Goal: Navigation & Orientation: Find specific page/section

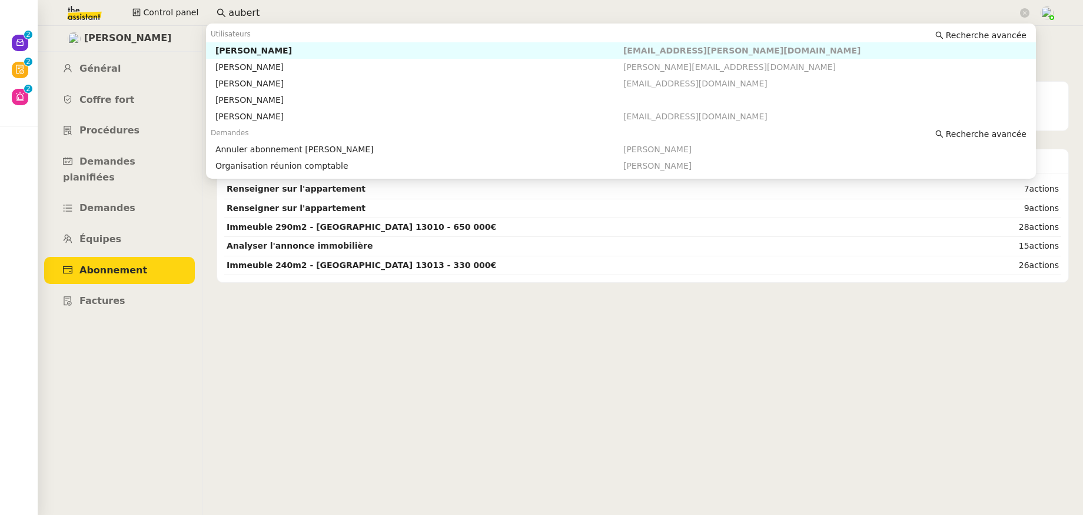
drag, startPoint x: 267, startPoint y: 8, endPoint x: 211, endPoint y: 6, distance: 55.9
click at [211, 6] on nz-input-group "aubert" at bounding box center [622, 13] width 825 height 18
click at [264, 59] on nz-auto-option "Enora Conan enora.conan@gmail.com" at bounding box center [621, 67] width 830 height 16
type input "enora"
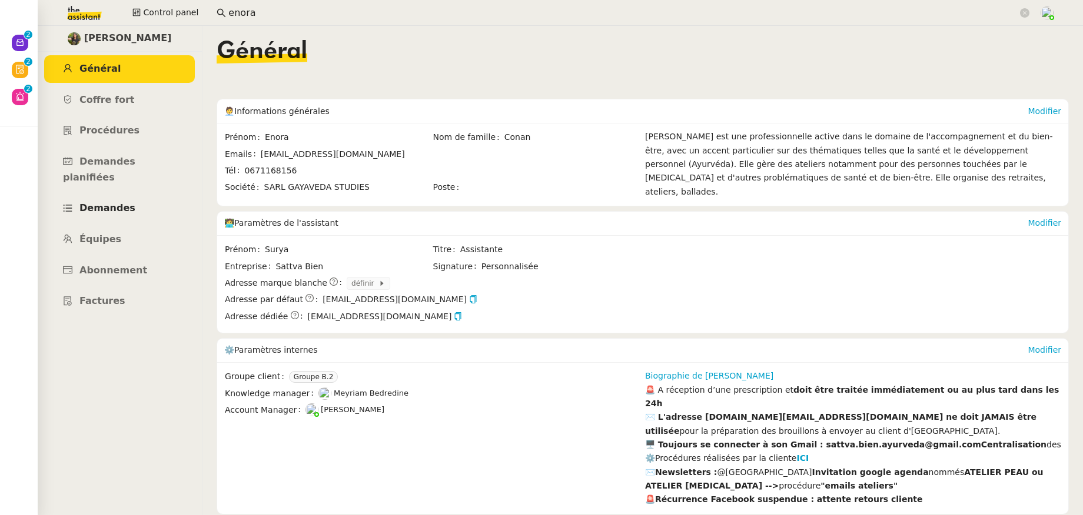
click at [119, 202] on span "Demandes" at bounding box center [107, 207] width 56 height 11
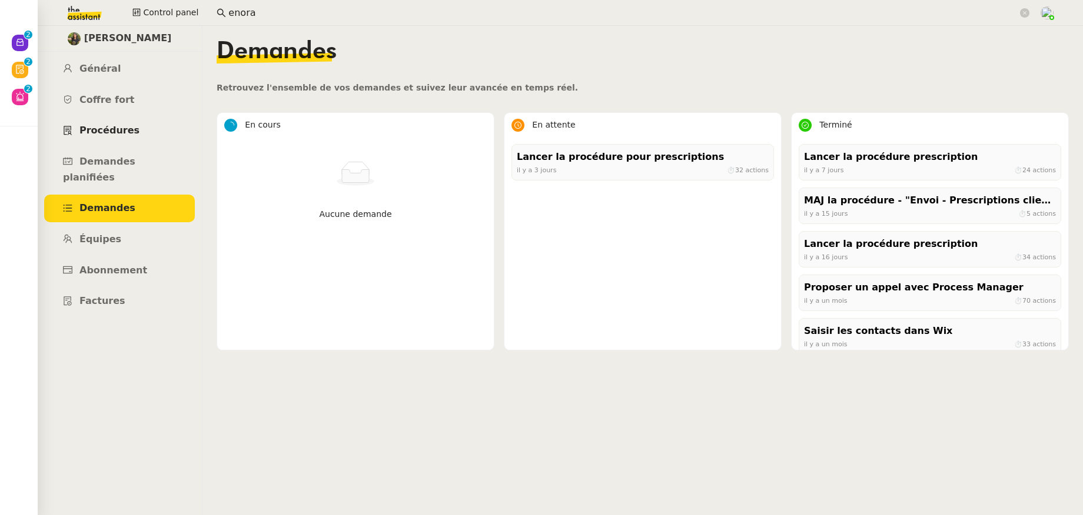
click at [106, 134] on span "Procédures" at bounding box center [109, 130] width 60 height 11
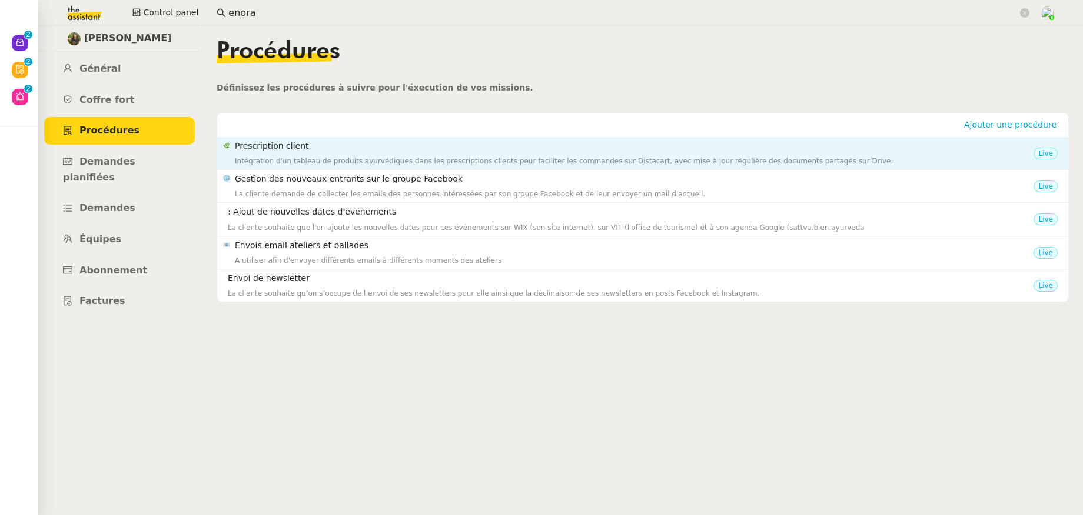
drag, startPoint x: 300, startPoint y: 146, endPoint x: 235, endPoint y: 146, distance: 65.3
click at [235, 146] on h4 "Prescription client" at bounding box center [634, 146] width 798 height 14
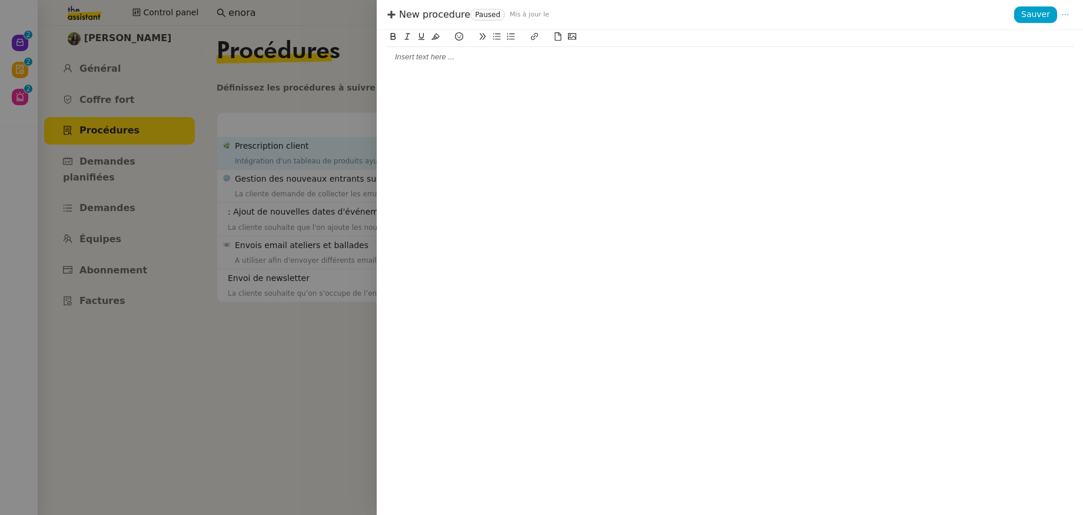
copy h4 "Prescription client"
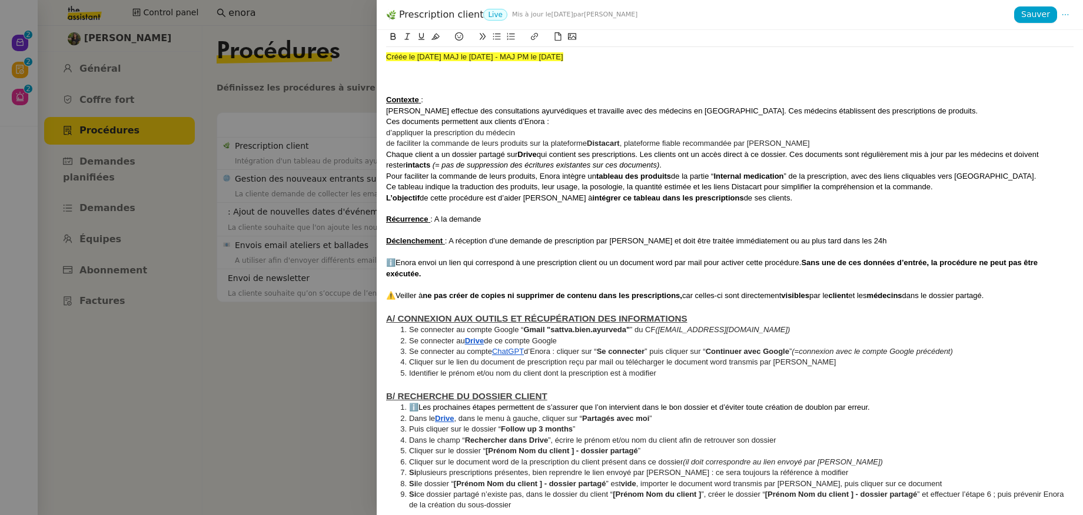
click at [320, 109] on div at bounding box center [541, 257] width 1083 height 515
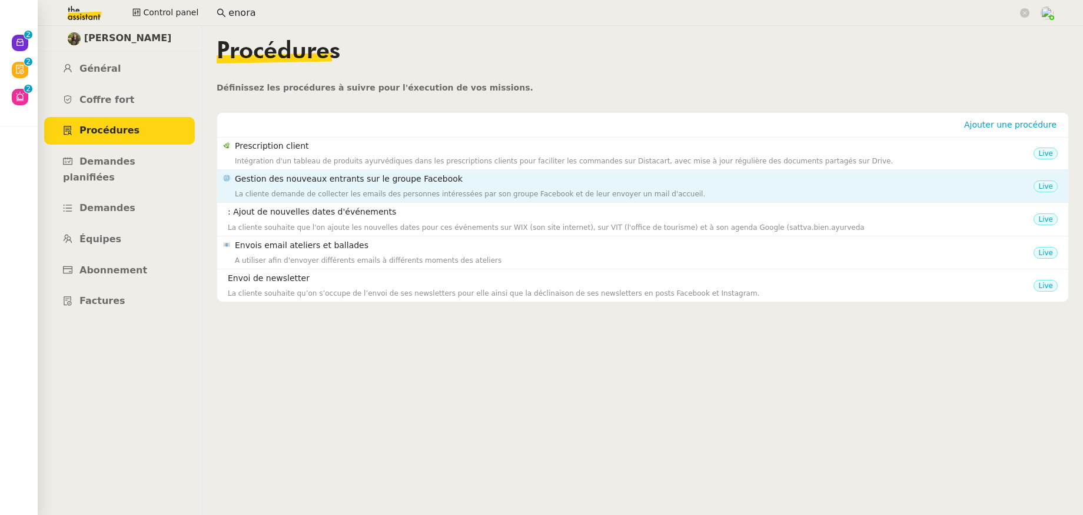
copy h4 "Gestion des nouveaux entrants sur le groupe Facebook"
drag, startPoint x: 458, startPoint y: 178, endPoint x: 237, endPoint y: 174, distance: 221.8
click at [237, 174] on h4 "Gestion des nouveaux entrants sur le groupe Facebook" at bounding box center [634, 179] width 798 height 14
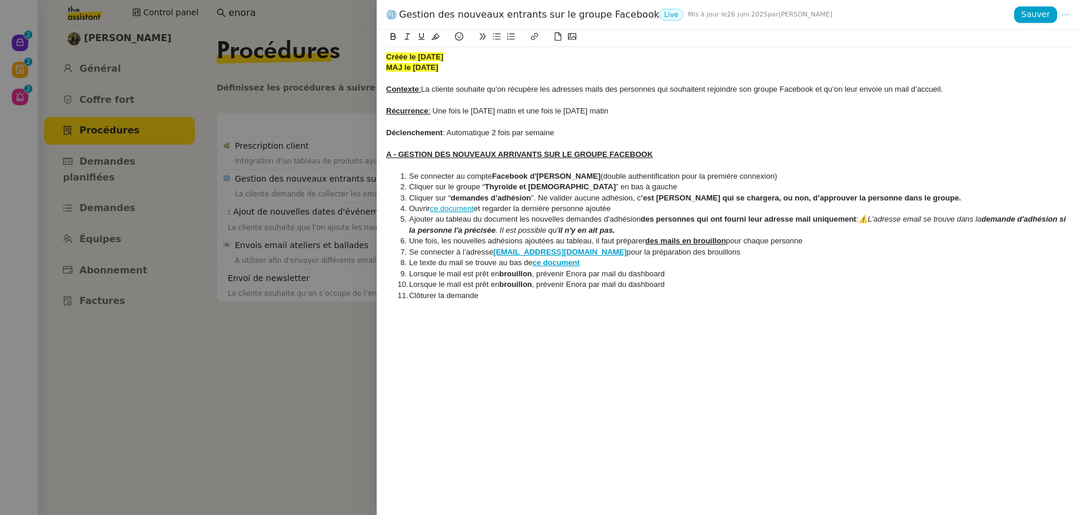
click at [299, 324] on div at bounding box center [541, 257] width 1083 height 515
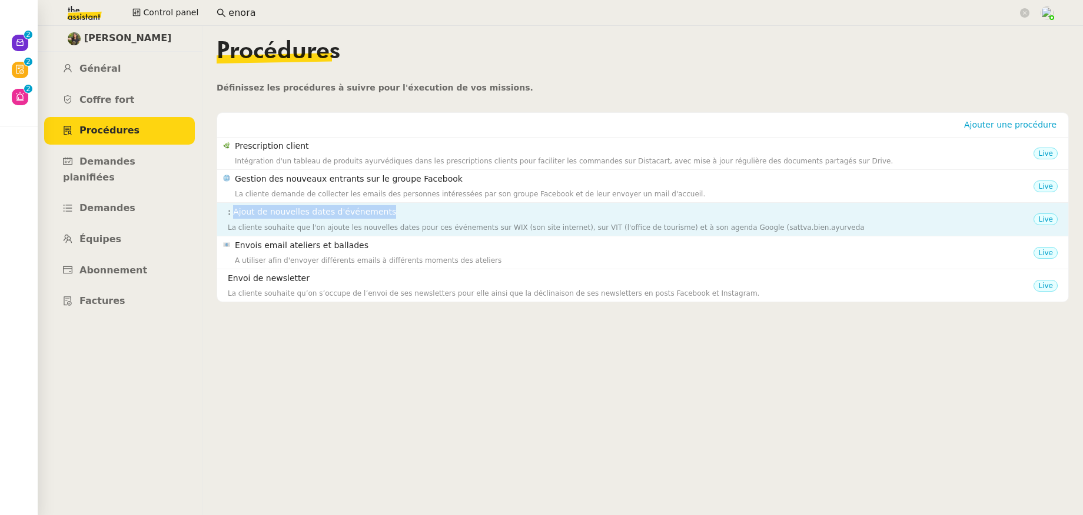
drag, startPoint x: 391, startPoint y: 211, endPoint x: 234, endPoint y: 214, distance: 157.1
click at [234, 214] on h4 ": Ajout de nouvelles dates d'événements" at bounding box center [630, 212] width 805 height 14
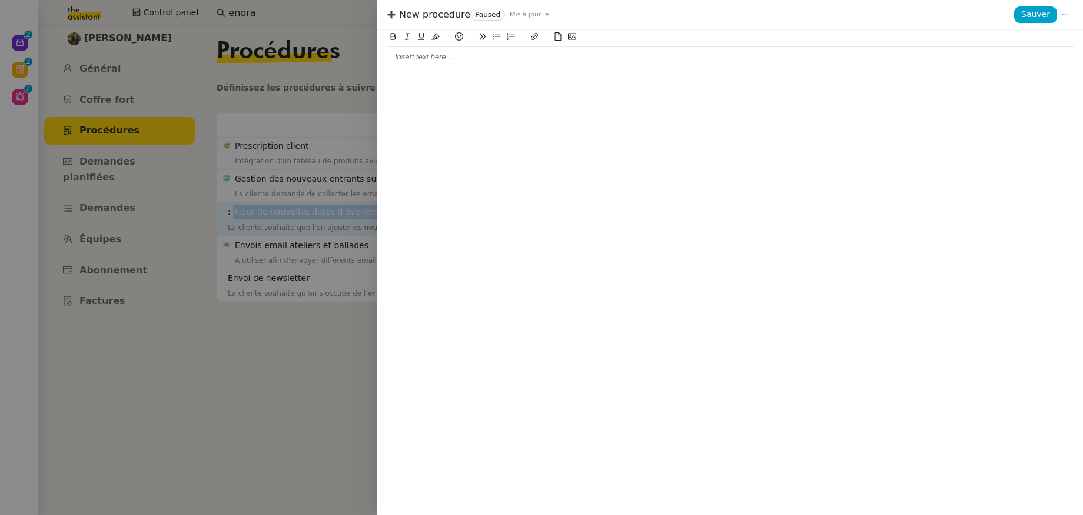
copy h4 "Ajout de nouvelles dates d'événements"
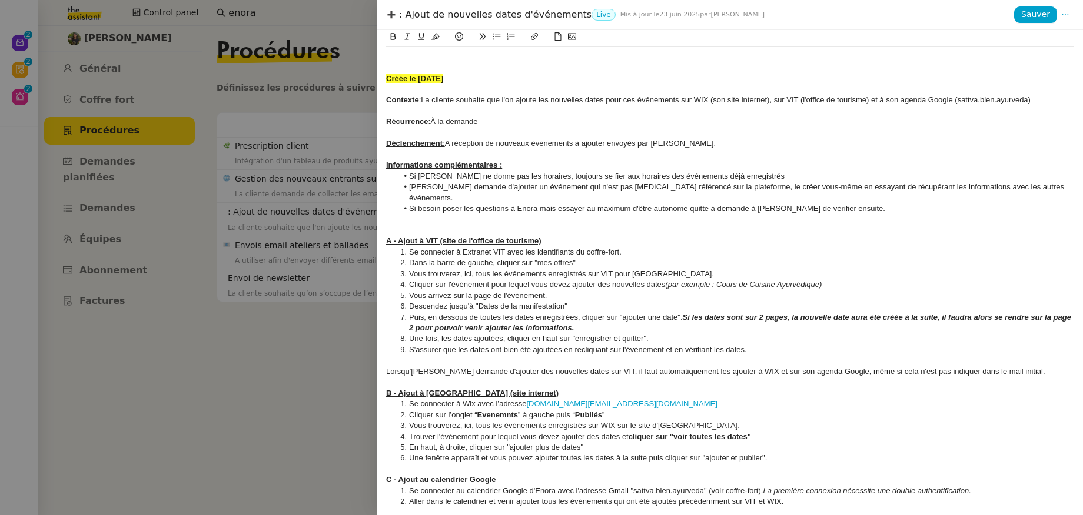
click at [301, 364] on div at bounding box center [541, 257] width 1083 height 515
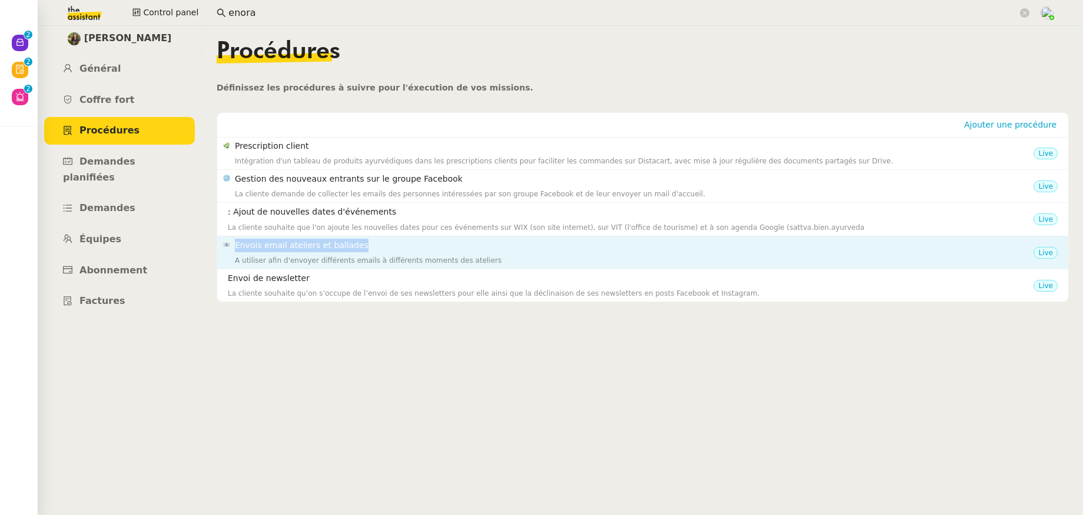
drag, startPoint x: 375, startPoint y: 247, endPoint x: 239, endPoint y: 238, distance: 135.6
click at [239, 239] on h4 "Envois email ateliers et ballades" at bounding box center [634, 246] width 798 height 14
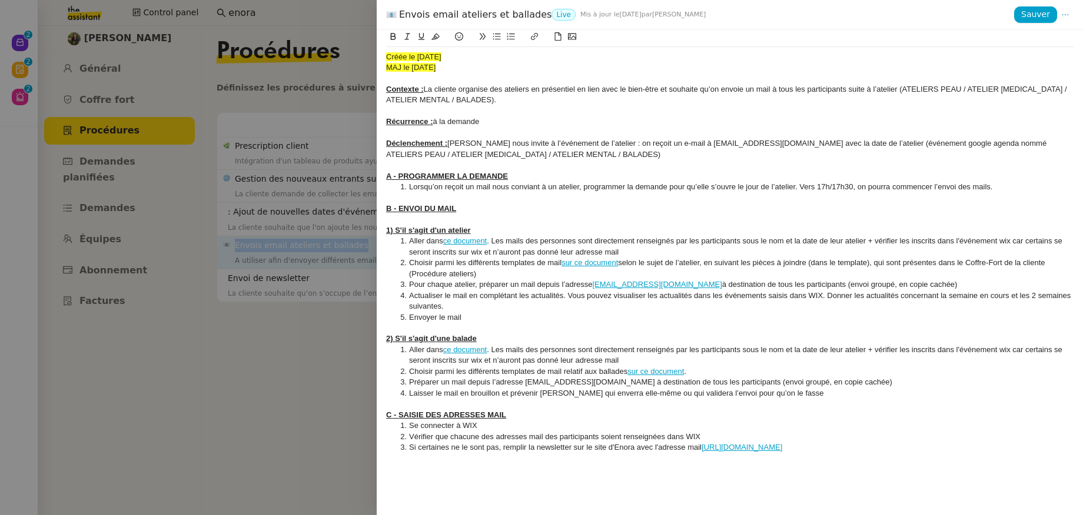
copy h4 "Envois email ateliers et ballades"
click at [300, 317] on div at bounding box center [541, 257] width 1083 height 515
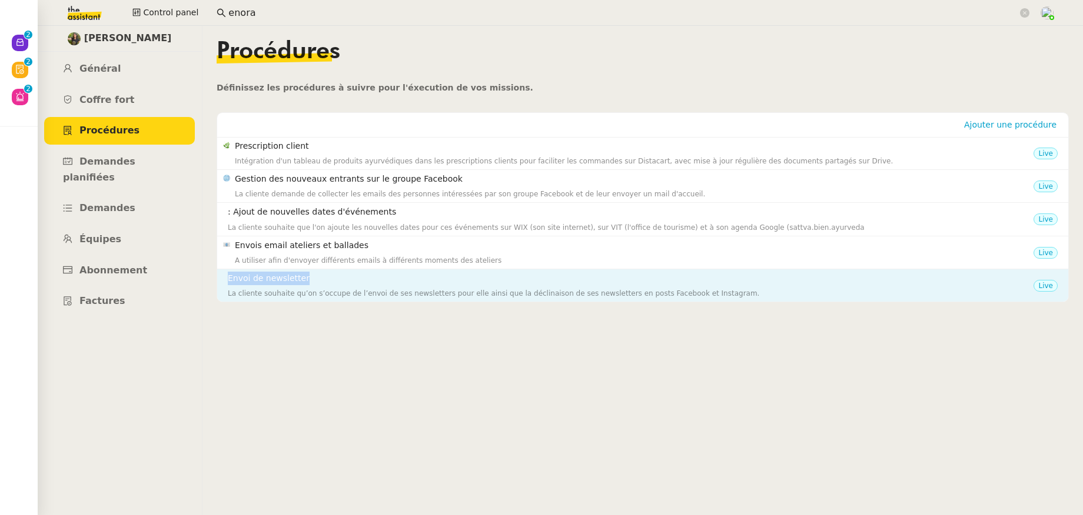
drag, startPoint x: 312, startPoint y: 279, endPoint x: 228, endPoint y: 278, distance: 84.1
click at [228, 278] on h4 "Envoi de newsletter" at bounding box center [630, 279] width 805 height 14
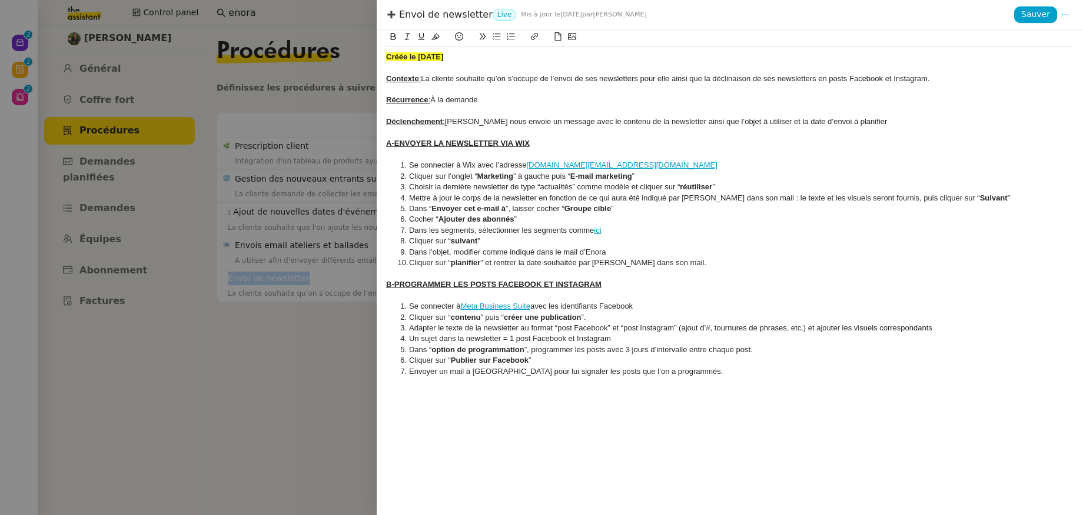
copy h4 "Envoi de newsletter"
click at [95, 79] on div at bounding box center [541, 257] width 1083 height 515
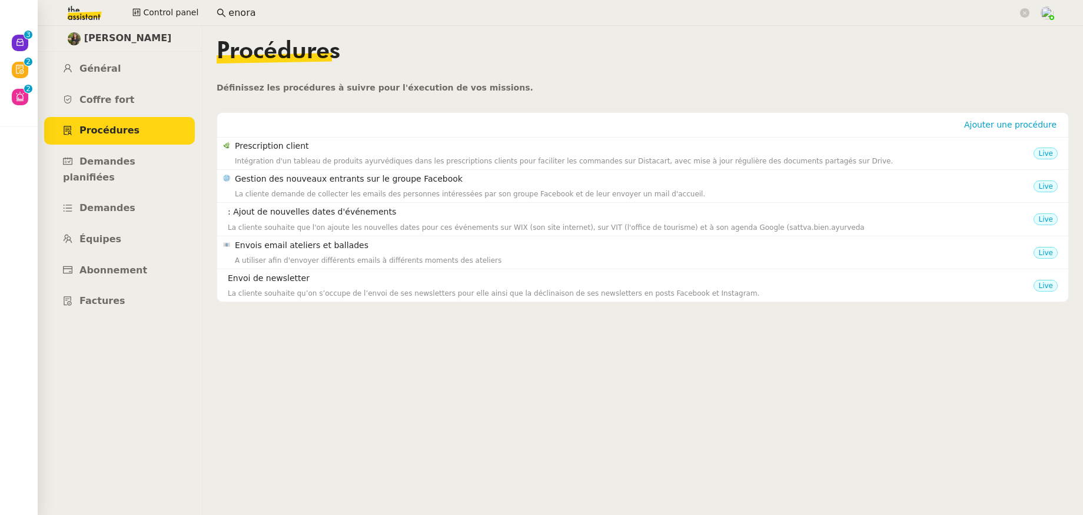
click at [95, 75] on link "Général" at bounding box center [119, 69] width 151 height 28
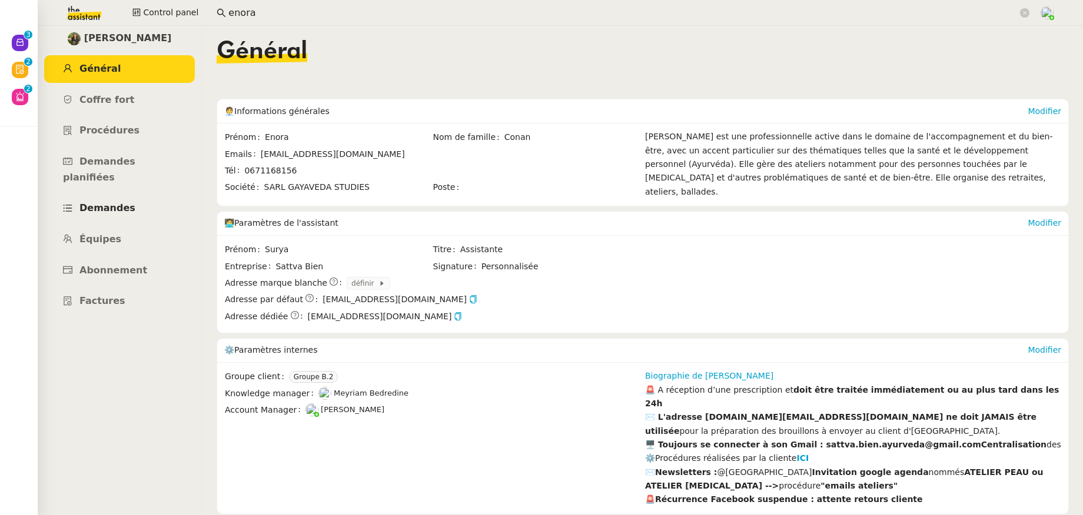
click at [101, 202] on span "Demandes" at bounding box center [107, 207] width 56 height 11
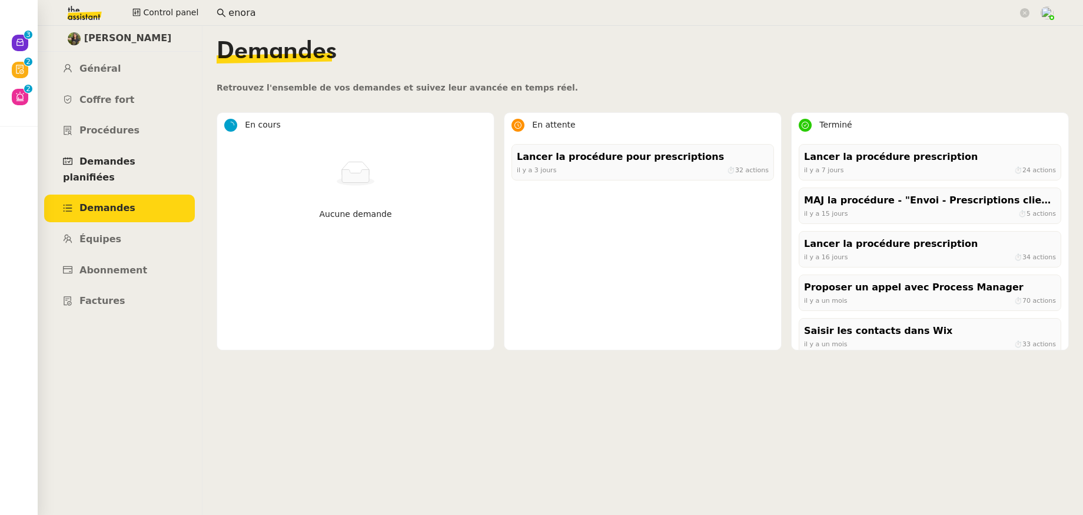
click at [113, 161] on span "Demandes planifiées" at bounding box center [99, 169] width 72 height 27
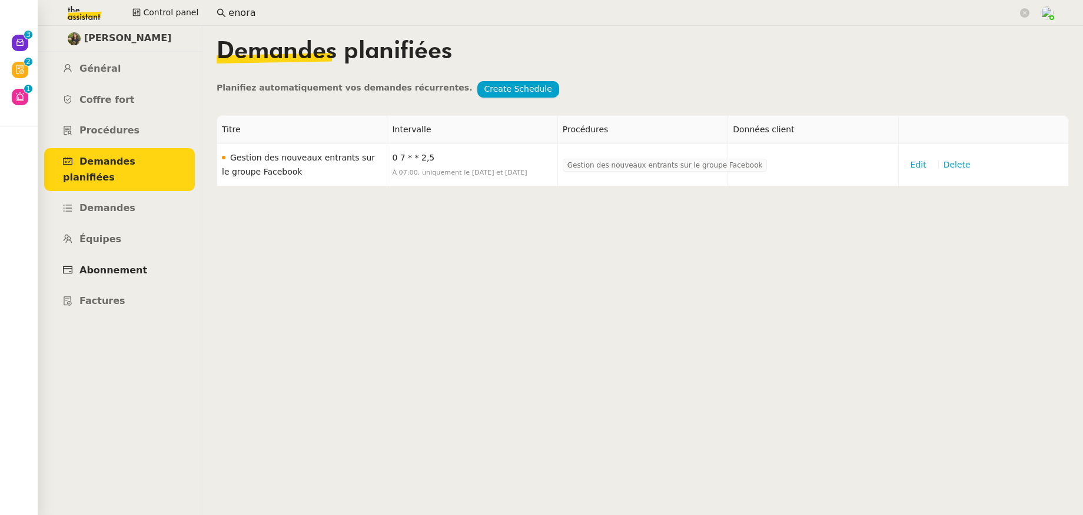
click at [140, 257] on link "Abonnement" at bounding box center [119, 271] width 151 height 28
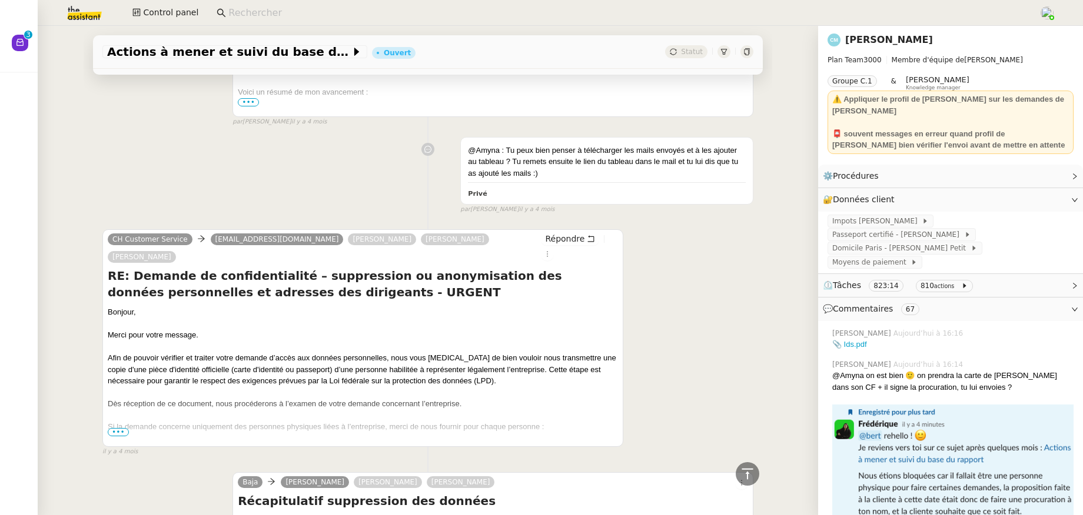
scroll to position [16793, 0]
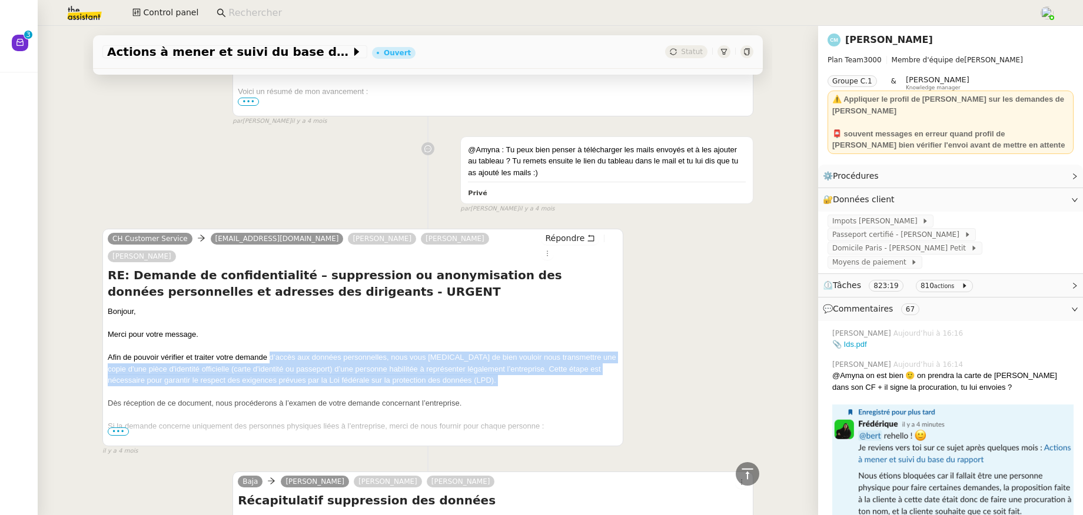
drag, startPoint x: 262, startPoint y: 281, endPoint x: 484, endPoint y: 324, distance: 225.8
